Goal: Go to known website: Go to known website

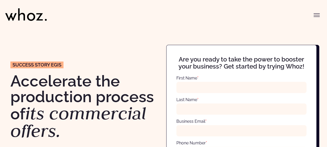
click at [322, 14] on button "Toggle menu" at bounding box center [317, 15] width 10 height 10
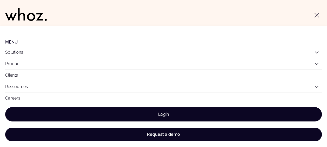
click at [180, 111] on link "Login" at bounding box center [163, 114] width 317 height 14
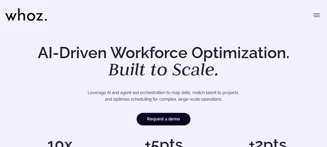
click at [315, 15] on icon "Toggle menu" at bounding box center [317, 15] width 6 height 6
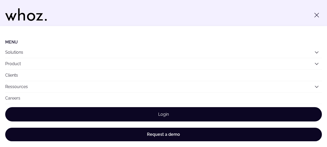
click at [161, 111] on link "Login" at bounding box center [163, 114] width 317 height 14
